Goal: Task Accomplishment & Management: Use online tool/utility

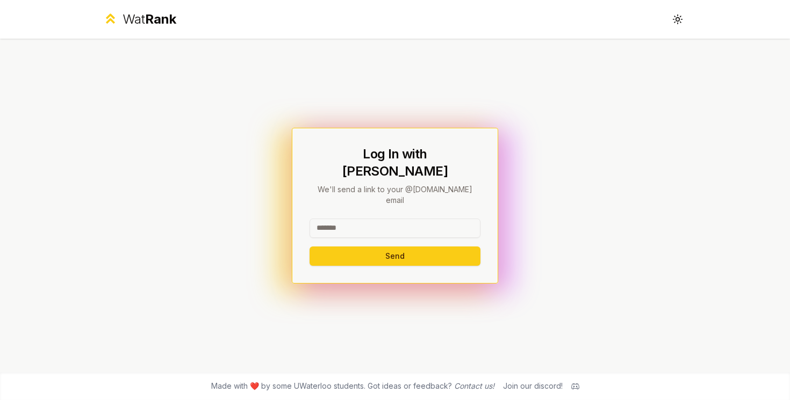
click at [354, 219] on input at bounding box center [395, 228] width 171 height 19
type input "*"
click at [378, 150] on div "Log In with WatIAM We'll send a link to your @uwaterloo.ca email Send" at bounding box center [395, 206] width 206 height 156
click at [335, 219] on input at bounding box center [395, 228] width 171 height 19
type input "******"
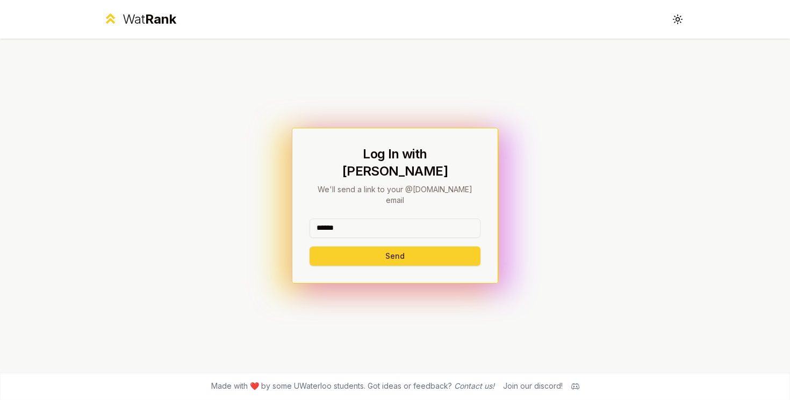
click at [369, 247] on button "Send" at bounding box center [395, 256] width 171 height 19
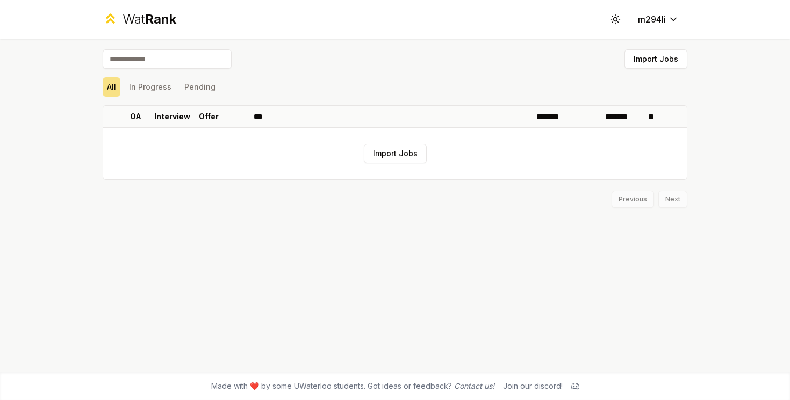
click at [163, 64] on input at bounding box center [167, 58] width 129 height 19
click at [410, 159] on button "Import Jobs" at bounding box center [395, 153] width 63 height 19
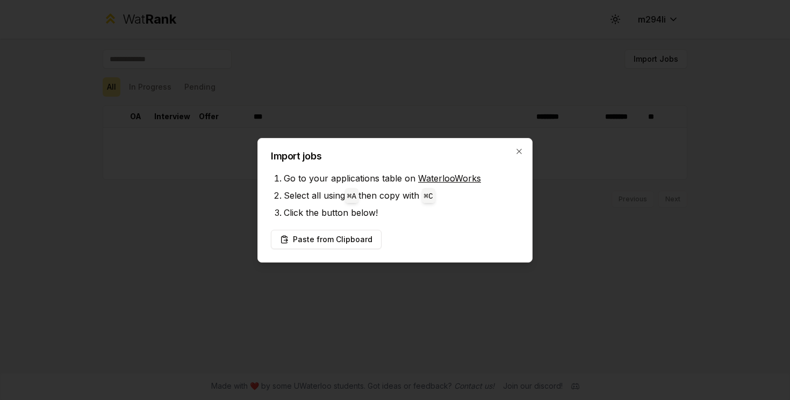
click at [443, 179] on link "WaterlooWorks" at bounding box center [449, 178] width 63 height 11
click at [325, 239] on button "Paste from Clipboard" at bounding box center [326, 239] width 111 height 19
click at [303, 239] on button "Paste from Clipboard" at bounding box center [326, 239] width 111 height 19
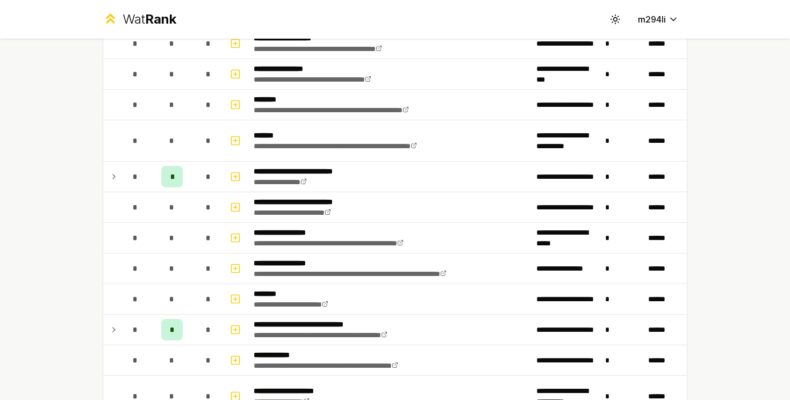
scroll to position [765, 0]
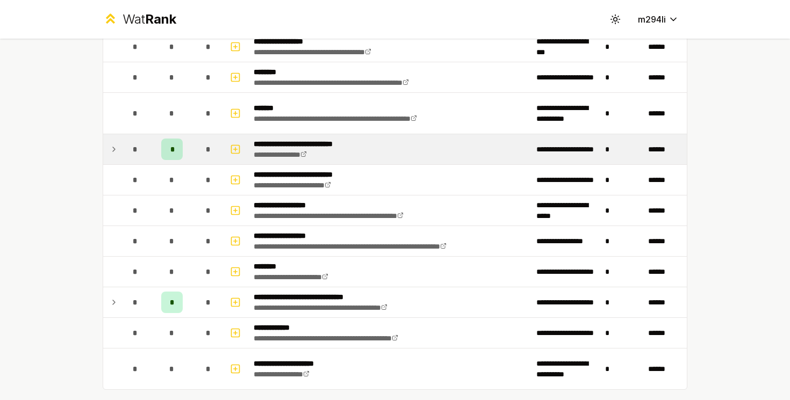
click at [168, 154] on div "*" at bounding box center [171, 149] width 21 height 21
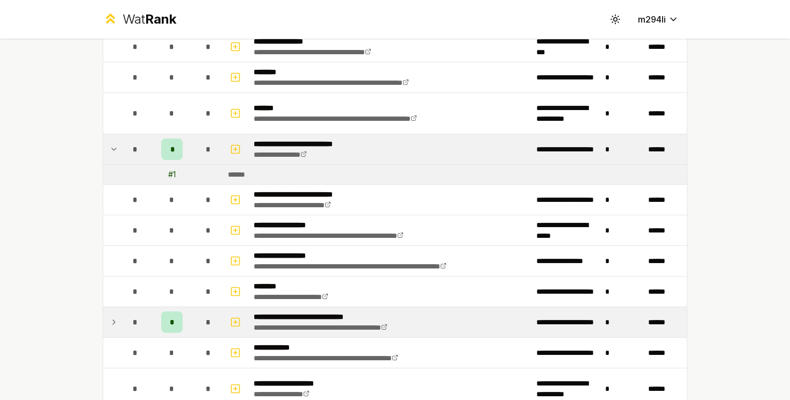
click at [173, 319] on span "*" at bounding box center [172, 322] width 5 height 11
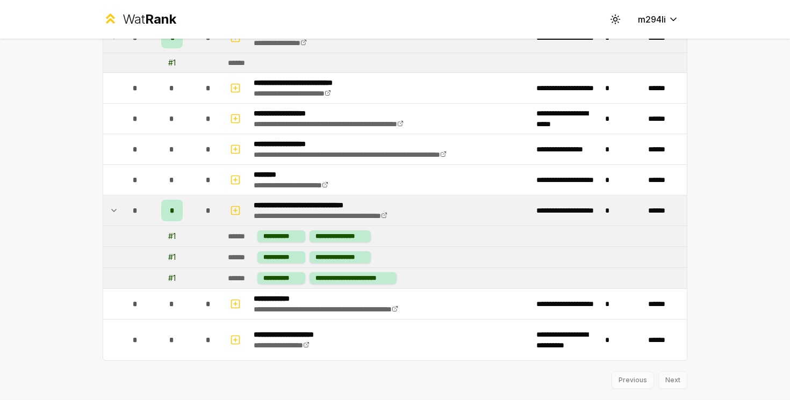
scroll to position [881, 0]
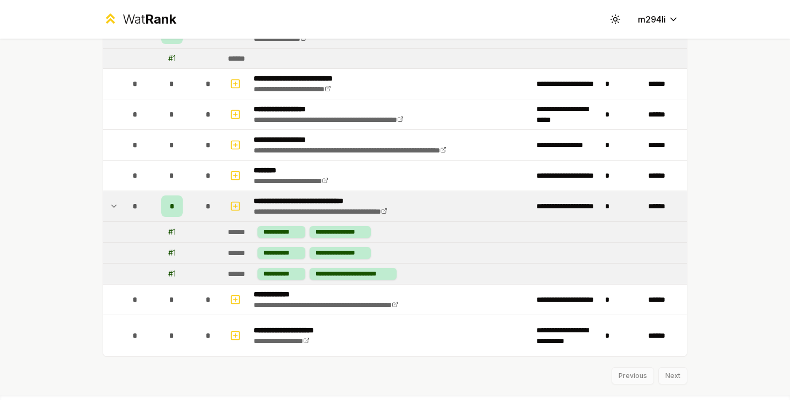
click at [172, 231] on div "# 1" at bounding box center [172, 232] width 8 height 11
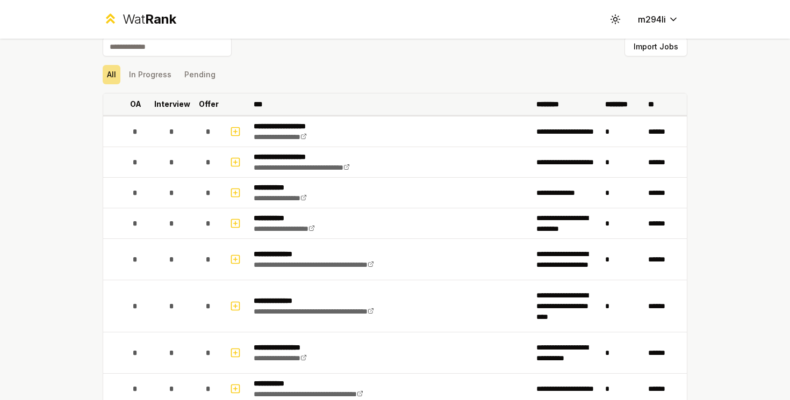
scroll to position [0, 0]
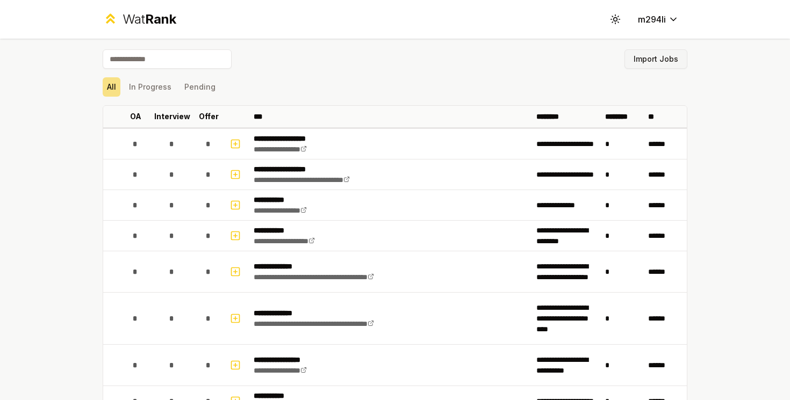
click at [652, 58] on button "Import Jobs" at bounding box center [655, 58] width 63 height 19
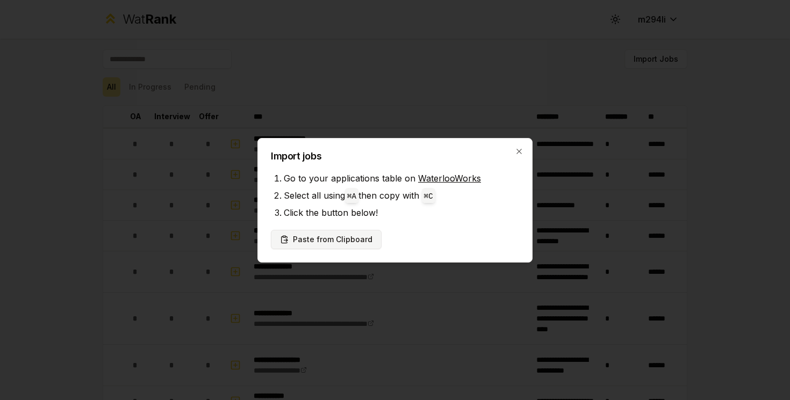
click at [339, 243] on button "Paste from Clipboard" at bounding box center [326, 239] width 111 height 19
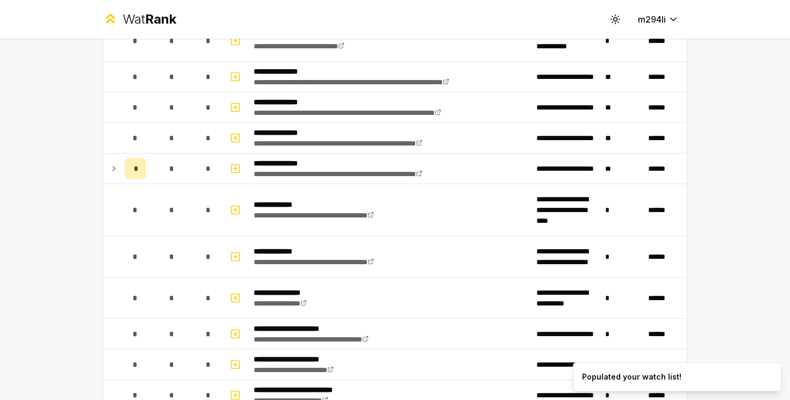
scroll to position [255, 0]
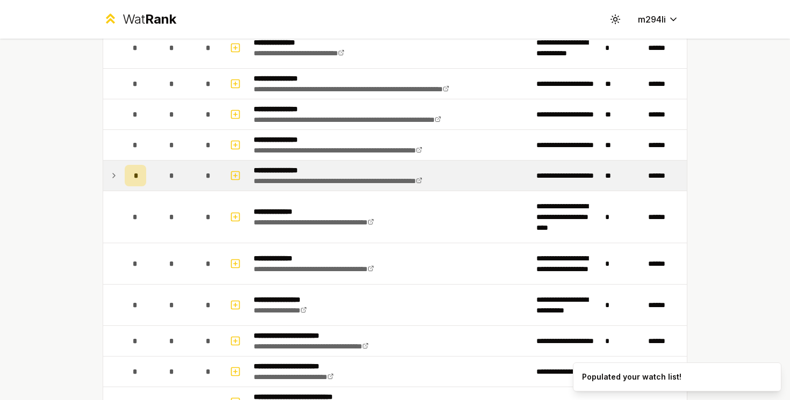
click at [113, 174] on icon at bounding box center [114, 176] width 2 height 4
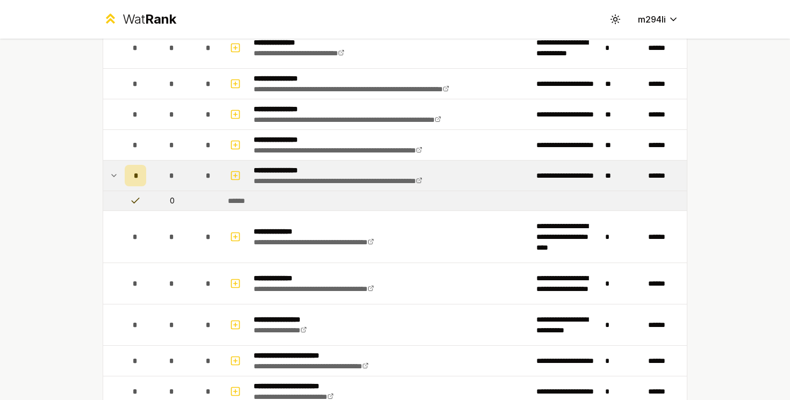
click at [134, 179] on span "*" at bounding box center [135, 175] width 3 height 11
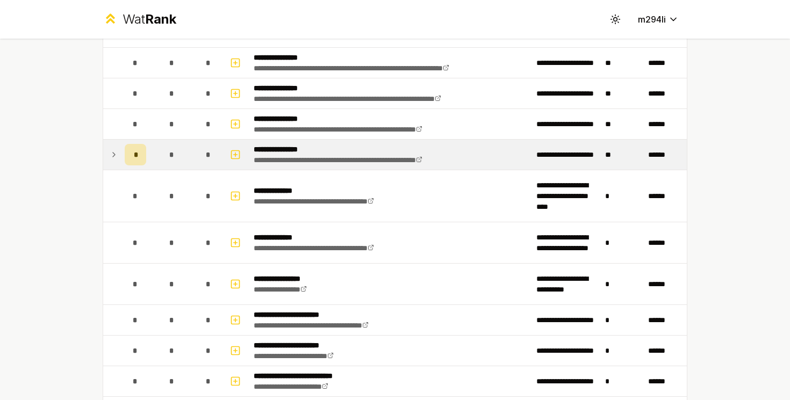
scroll to position [279, 0]
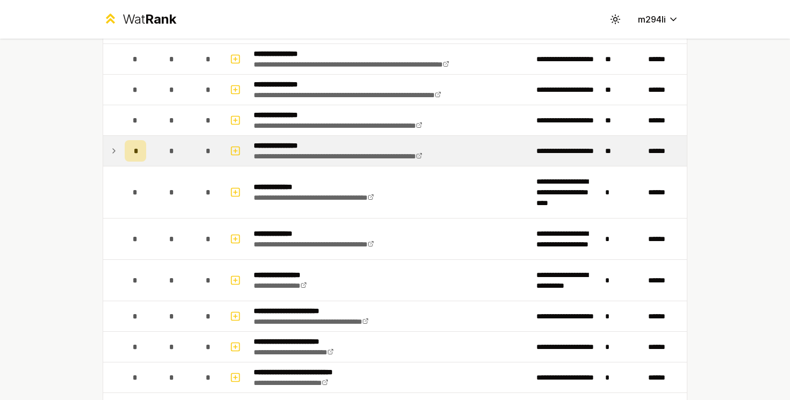
click at [136, 150] on span "*" at bounding box center [135, 151] width 3 height 11
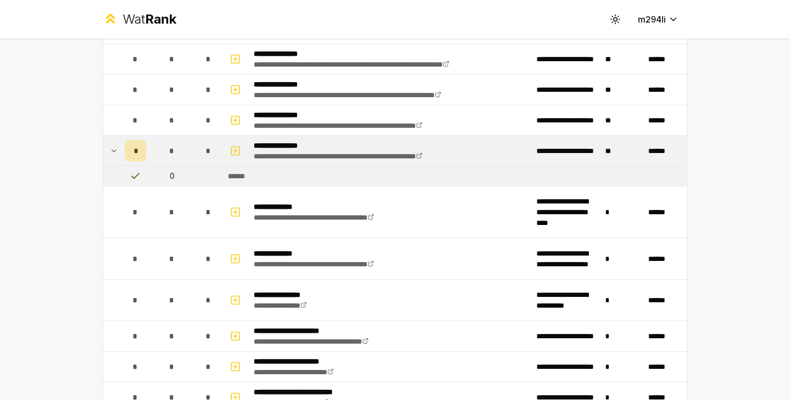
click at [137, 150] on span "*" at bounding box center [135, 151] width 3 height 11
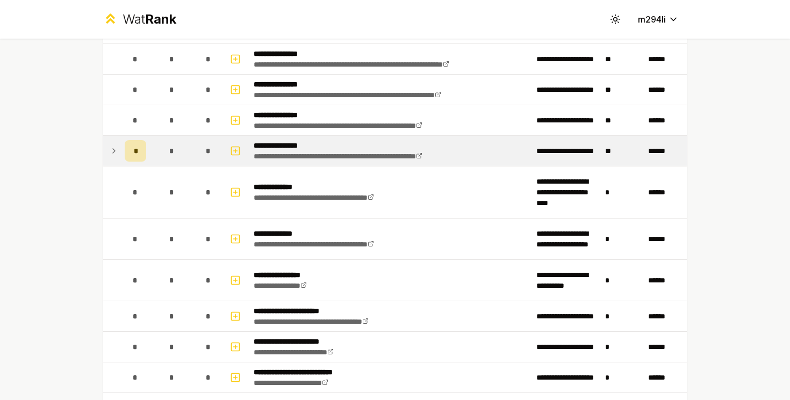
click at [137, 153] on span "*" at bounding box center [135, 151] width 3 height 11
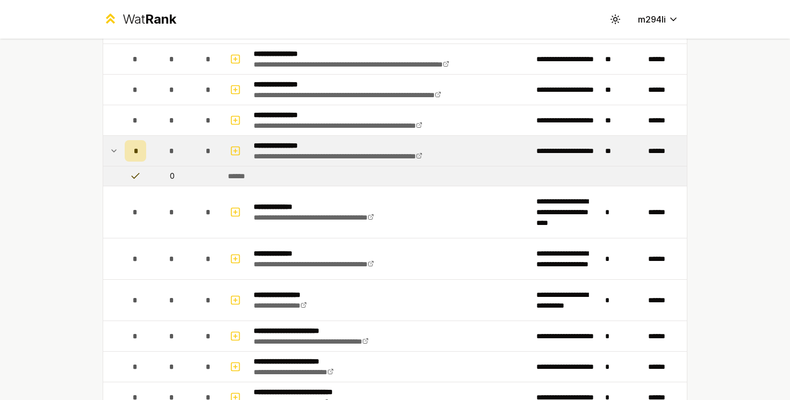
click at [137, 153] on span "*" at bounding box center [135, 151] width 3 height 11
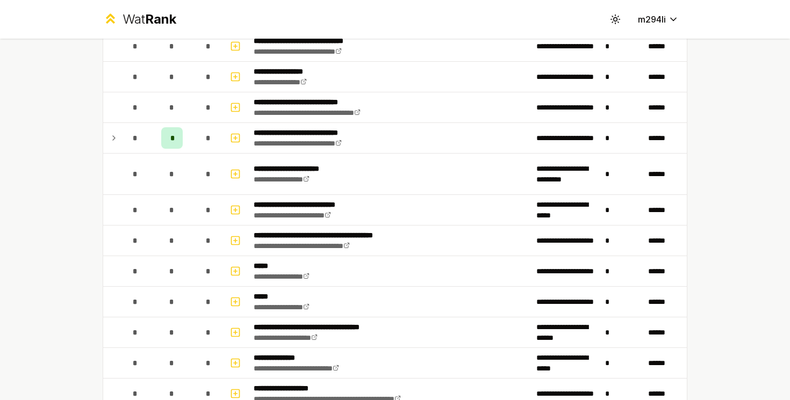
scroll to position [872, 0]
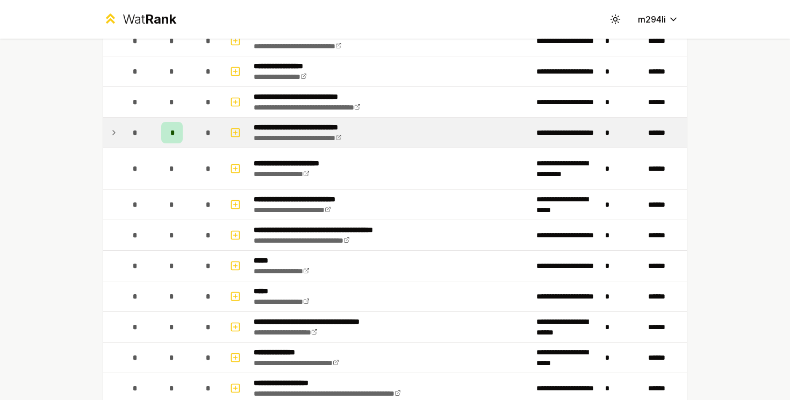
click at [177, 134] on div "*" at bounding box center [171, 132] width 21 height 21
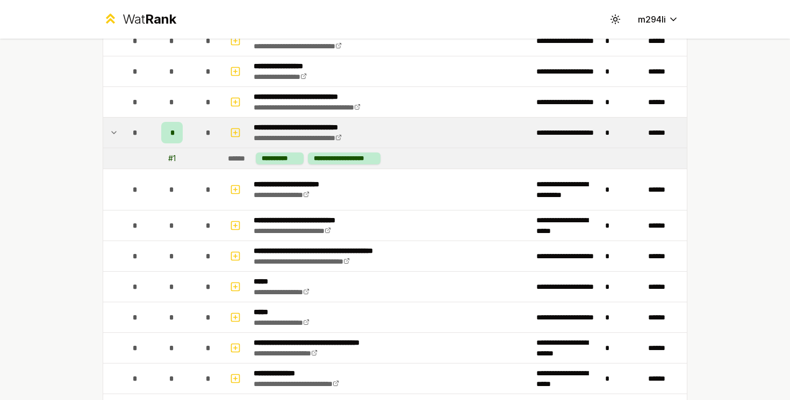
click at [168, 130] on div "*" at bounding box center [171, 132] width 21 height 21
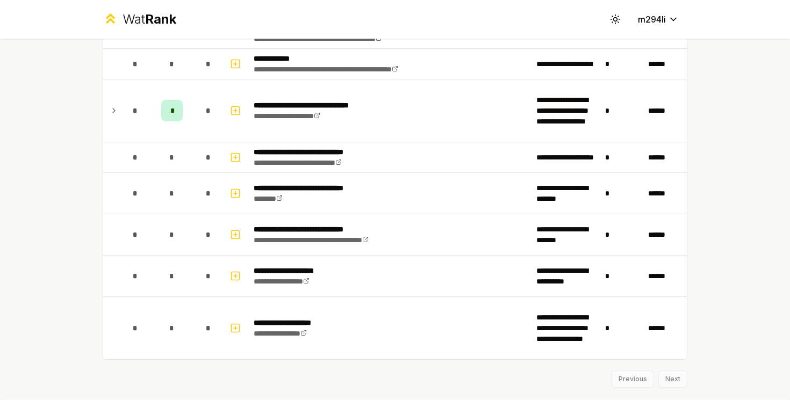
scroll to position [1967, 0]
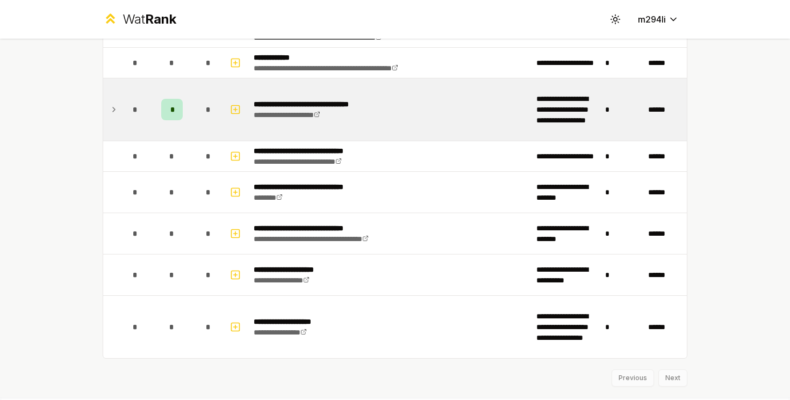
click at [169, 109] on div "*" at bounding box center [171, 109] width 21 height 21
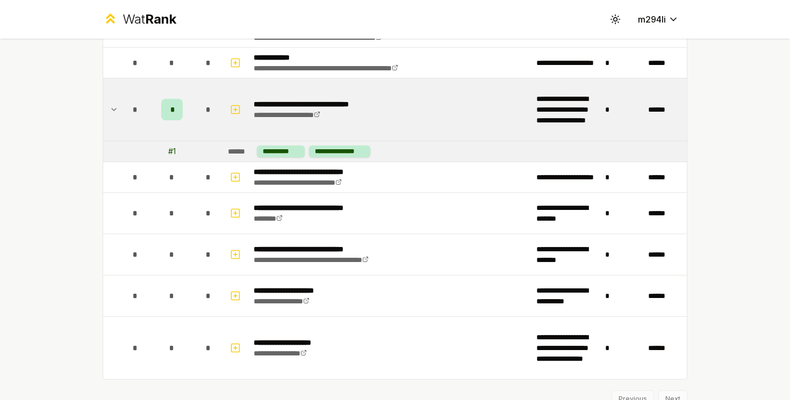
click at [171, 111] on span "*" at bounding box center [171, 109] width 3 height 11
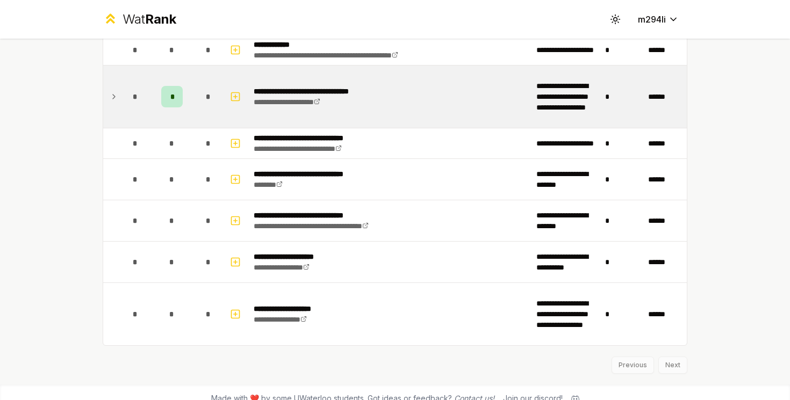
scroll to position [1978, 0]
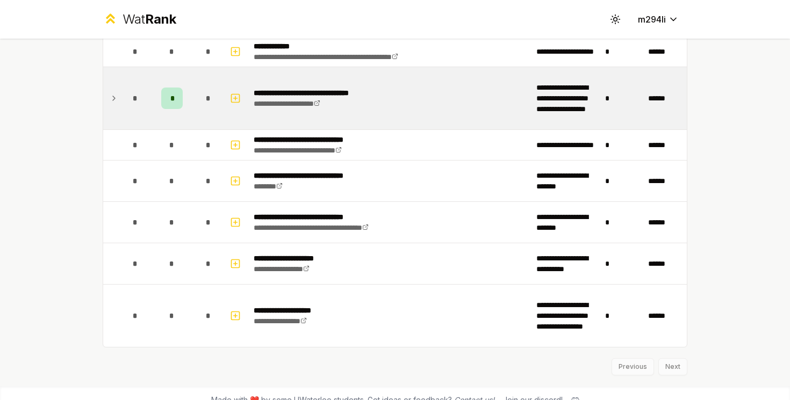
click at [171, 111] on td "*" at bounding box center [171, 98] width 43 height 62
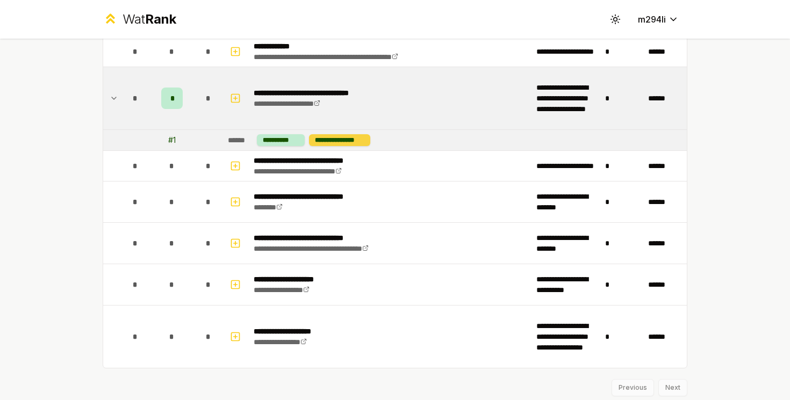
click at [336, 138] on div "**********" at bounding box center [339, 140] width 61 height 12
click at [176, 101] on div "*" at bounding box center [171, 98] width 21 height 21
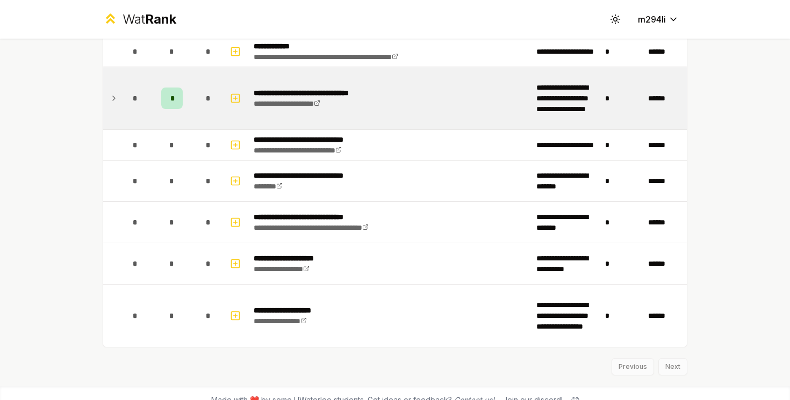
scroll to position [1992, 0]
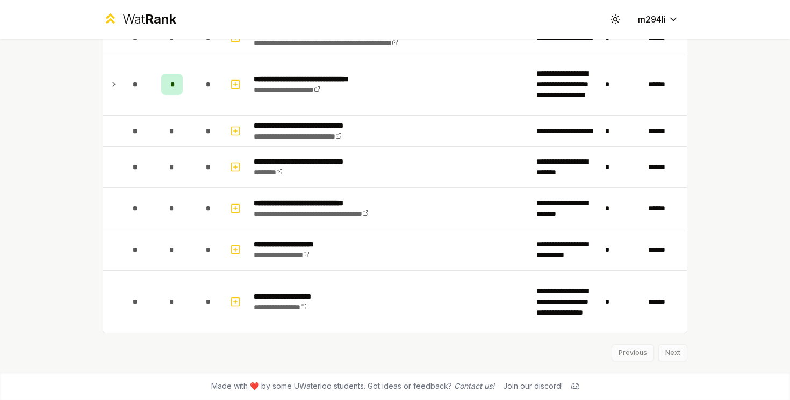
click at [673, 357] on div "Previous Next" at bounding box center [395, 348] width 585 height 28
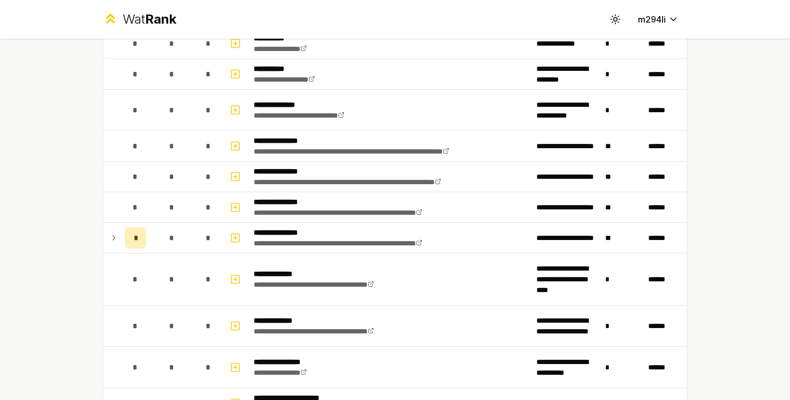
scroll to position [0, 0]
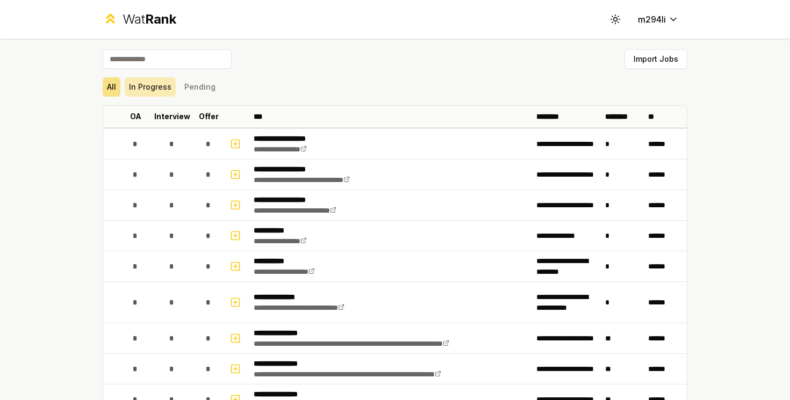
click at [148, 84] on button "In Progress" at bounding box center [150, 86] width 51 height 19
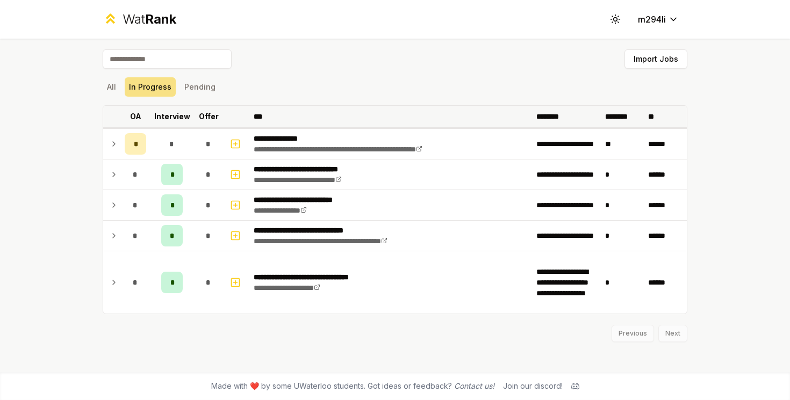
click at [131, 117] on p "OA" at bounding box center [135, 116] width 11 height 11
click at [131, 117] on p "OA" at bounding box center [130, 116] width 11 height 11
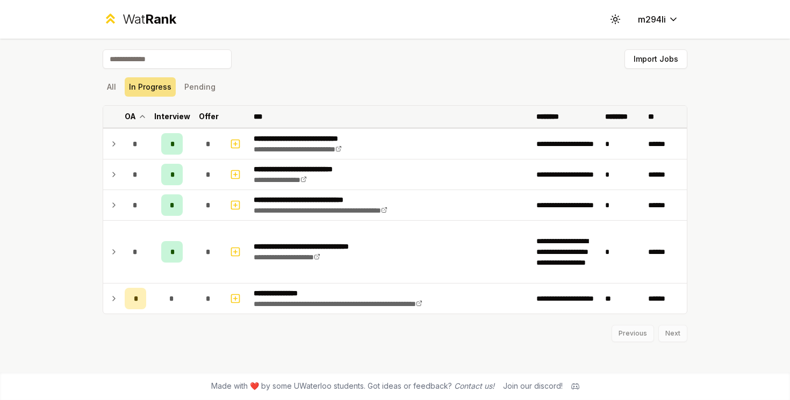
click at [141, 116] on icon at bounding box center [142, 116] width 9 height 13
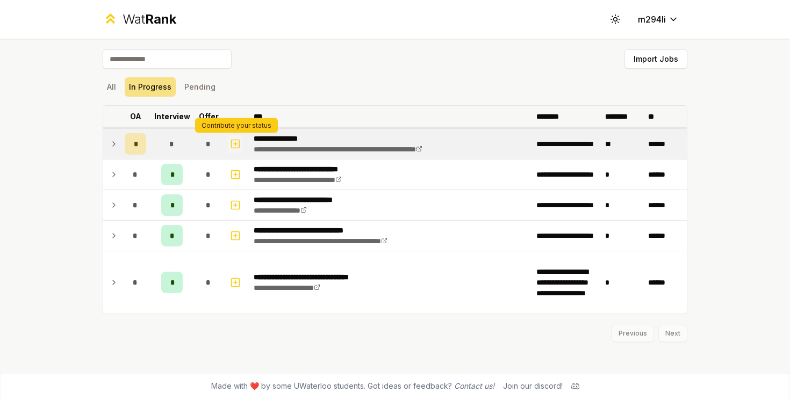
click at [236, 144] on icon "button" at bounding box center [235, 144] width 11 height 13
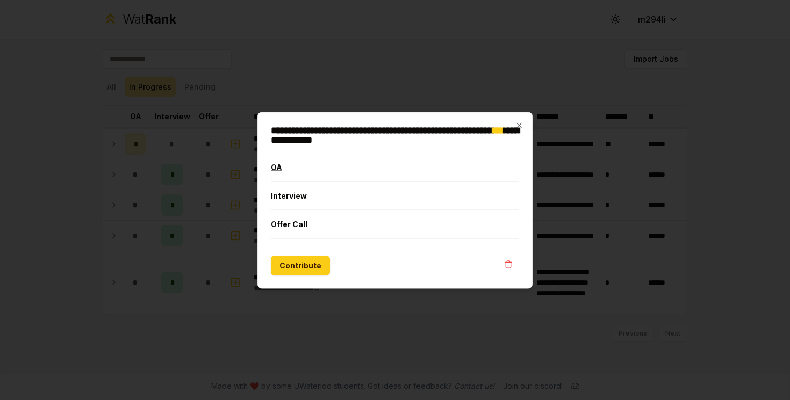
click at [476, 177] on button "OA" at bounding box center [395, 167] width 248 height 28
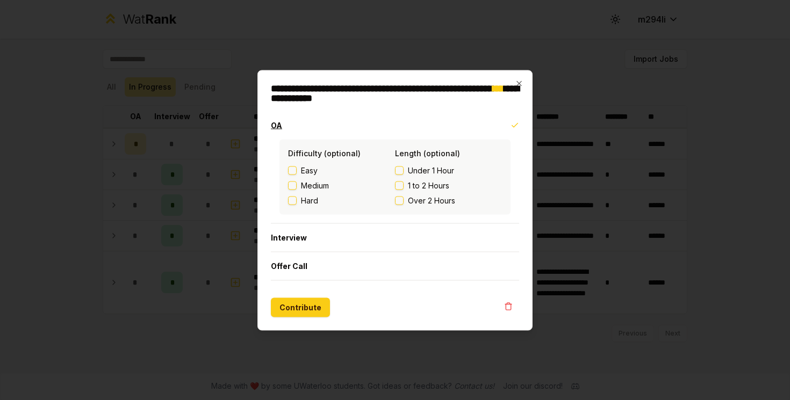
click at [433, 131] on button "OA" at bounding box center [395, 125] width 248 height 28
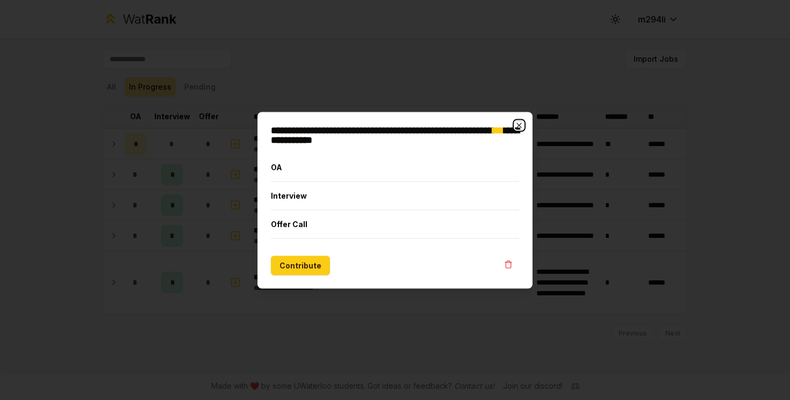
click at [518, 125] on icon "button" at bounding box center [519, 125] width 9 height 9
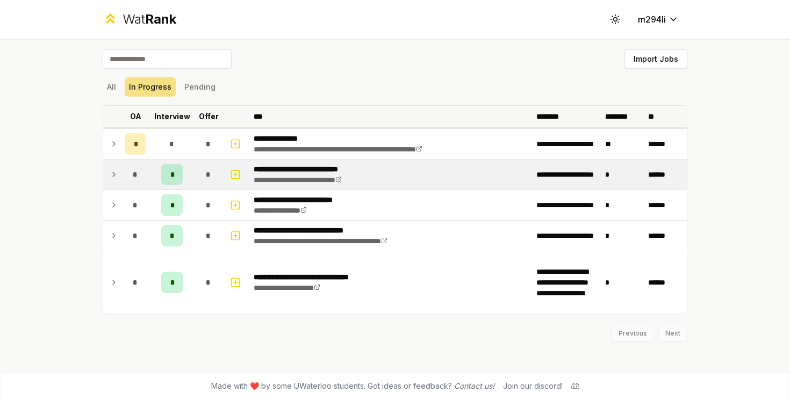
click at [177, 173] on div "*" at bounding box center [171, 174] width 21 height 21
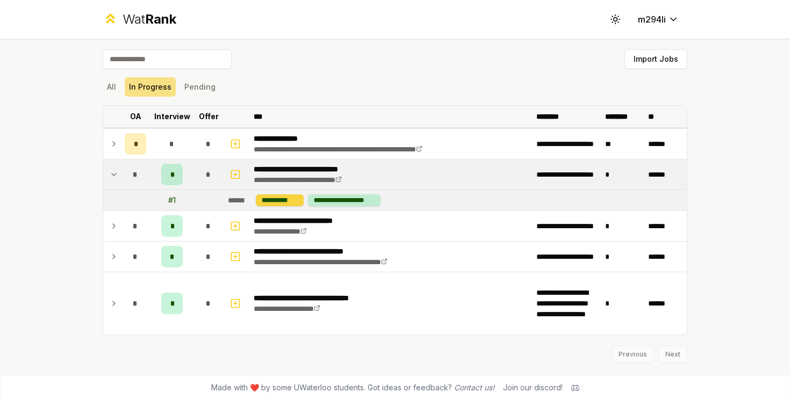
click at [283, 201] on div "**********" at bounding box center [280, 201] width 48 height 12
click at [327, 202] on div "**********" at bounding box center [344, 201] width 73 height 12
click at [114, 174] on icon at bounding box center [114, 174] width 9 height 13
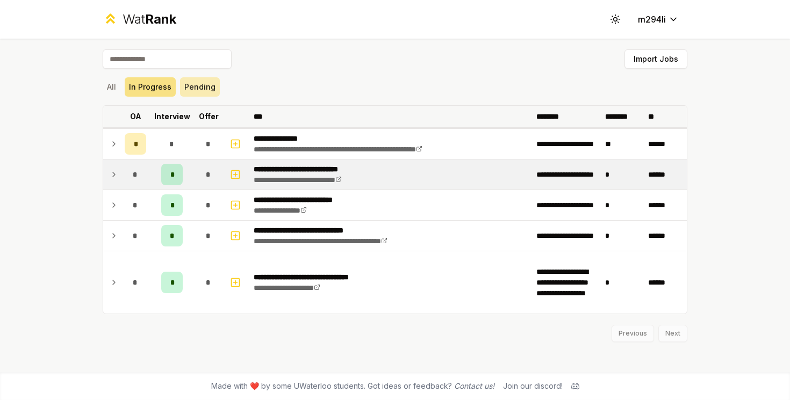
click at [195, 94] on button "Pending" at bounding box center [200, 86] width 40 height 19
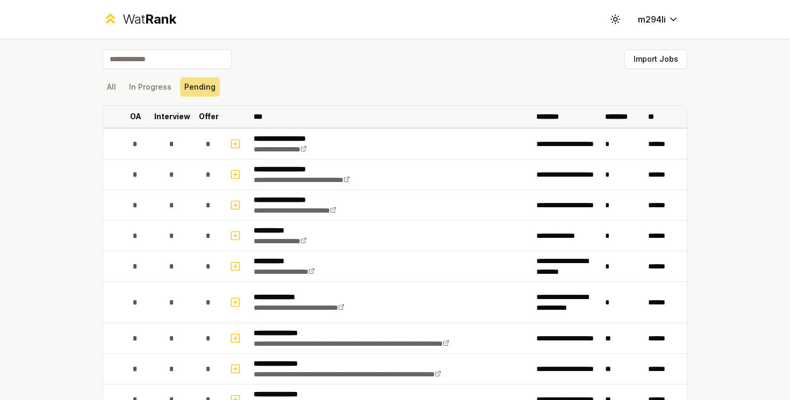
click at [137, 17] on div "Wat Rank" at bounding box center [150, 19] width 54 height 17
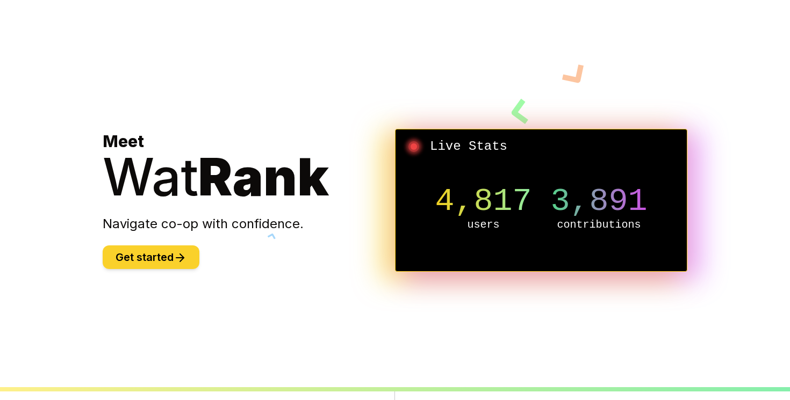
click at [170, 250] on button "Get started" at bounding box center [151, 258] width 97 height 24
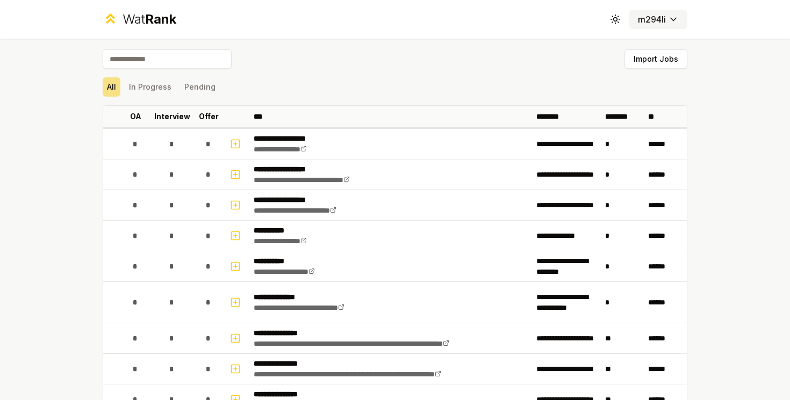
click at [656, 19] on html "**********" at bounding box center [395, 200] width 790 height 400
click at [611, 19] on html "**********" at bounding box center [395, 200] width 790 height 400
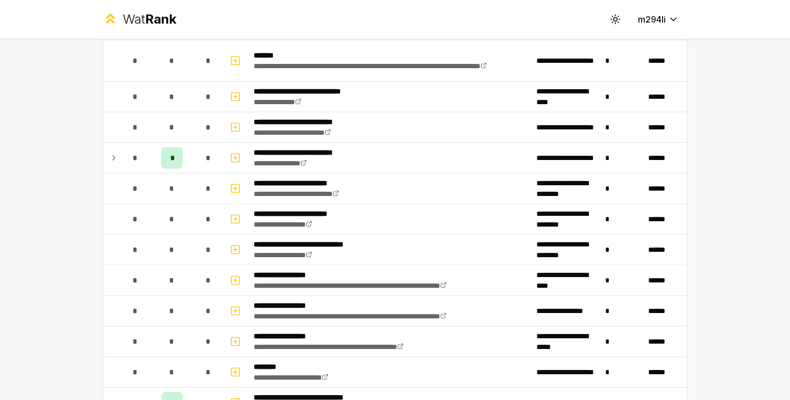
scroll to position [1525, 0]
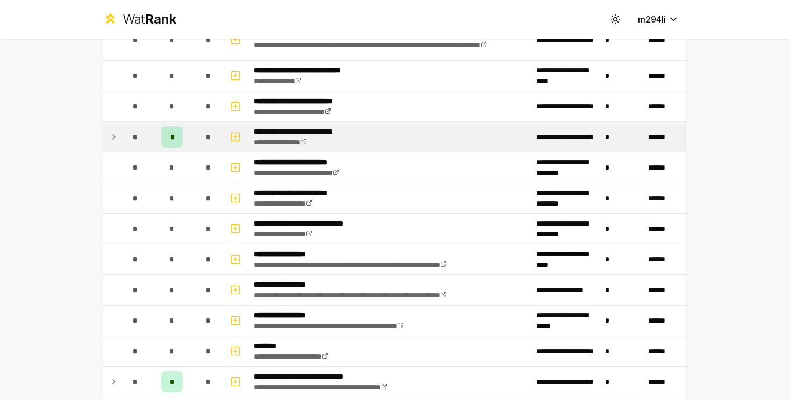
click at [173, 141] on span "*" at bounding box center [171, 137] width 3 height 11
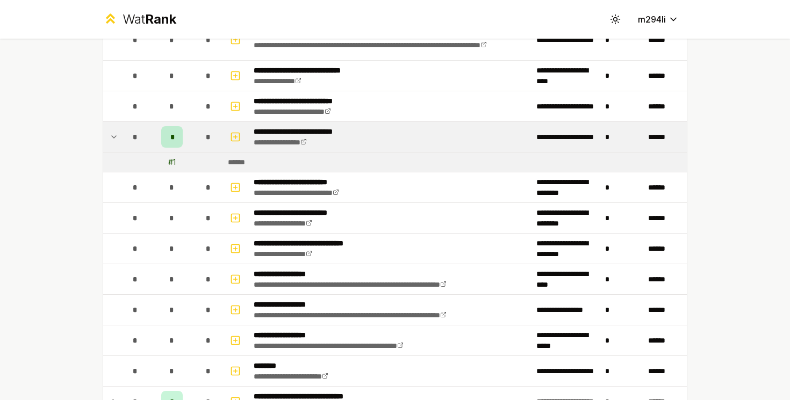
click at [173, 164] on div "# 1" at bounding box center [172, 162] width 8 height 11
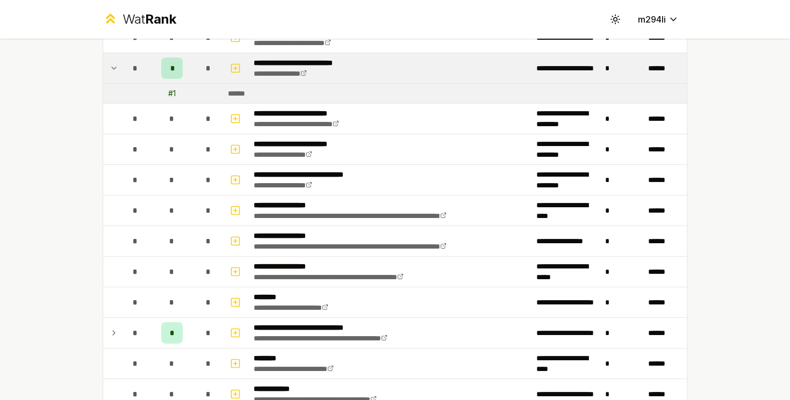
scroll to position [1597, 0]
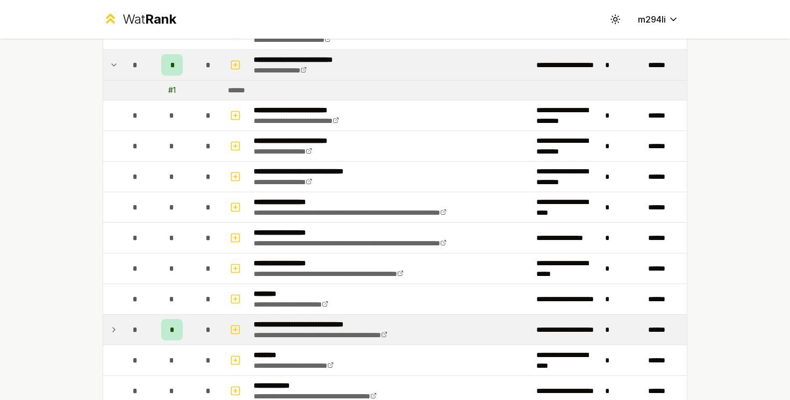
click at [172, 333] on span "*" at bounding box center [172, 330] width 5 height 11
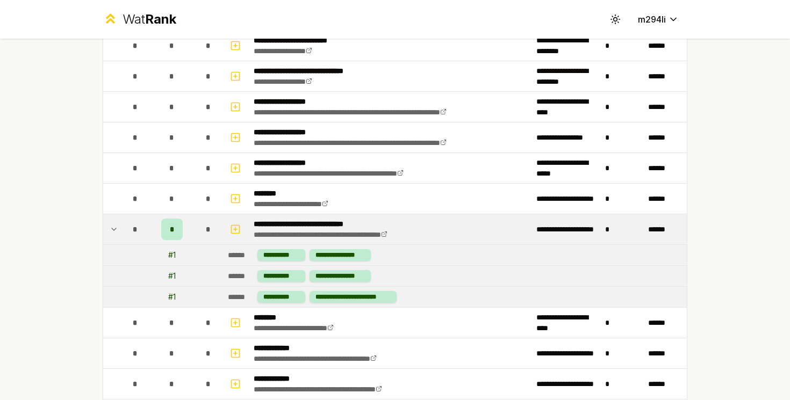
scroll to position [1776, 0]
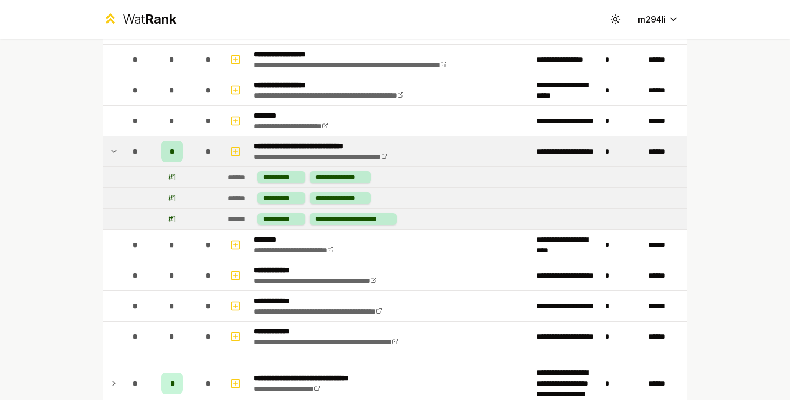
click at [171, 219] on div "# 1" at bounding box center [172, 219] width 8 height 11
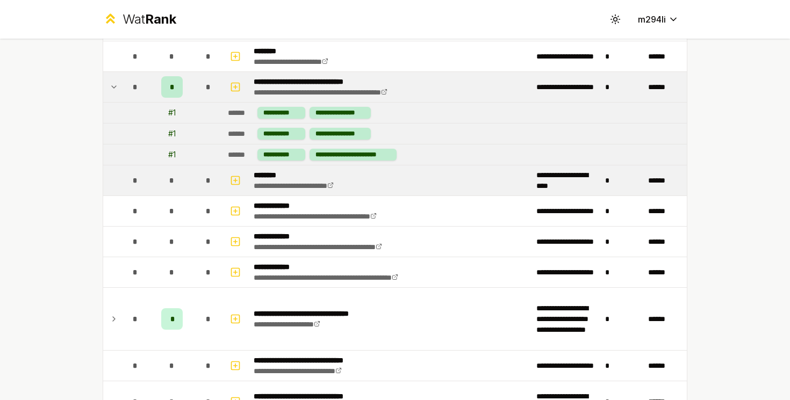
scroll to position [1848, 0]
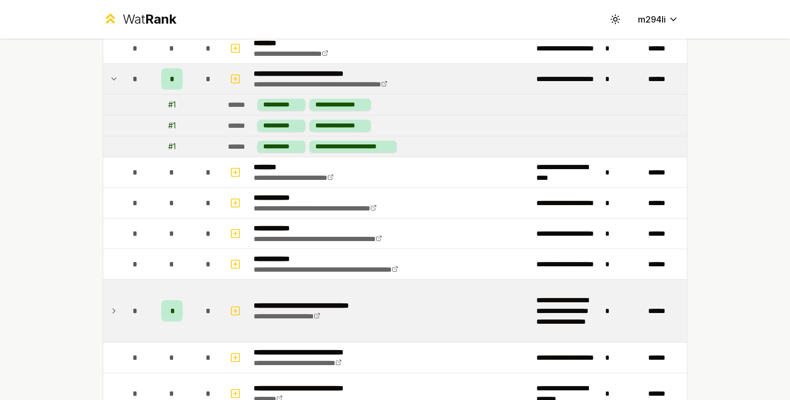
click at [174, 310] on div "*" at bounding box center [171, 310] width 21 height 21
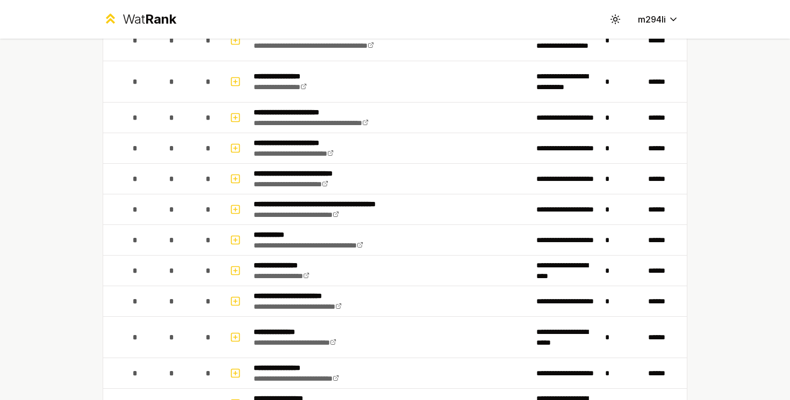
scroll to position [0, 0]
